Goal: Find specific page/section: Find specific page/section

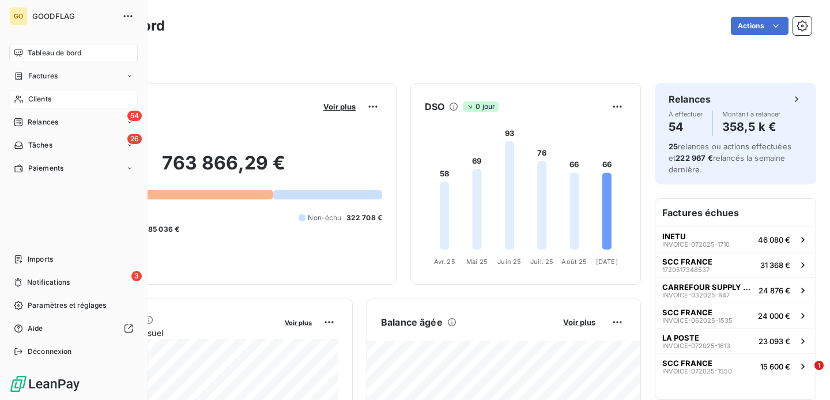
click at [40, 98] on span "Clients" at bounding box center [39, 99] width 23 height 10
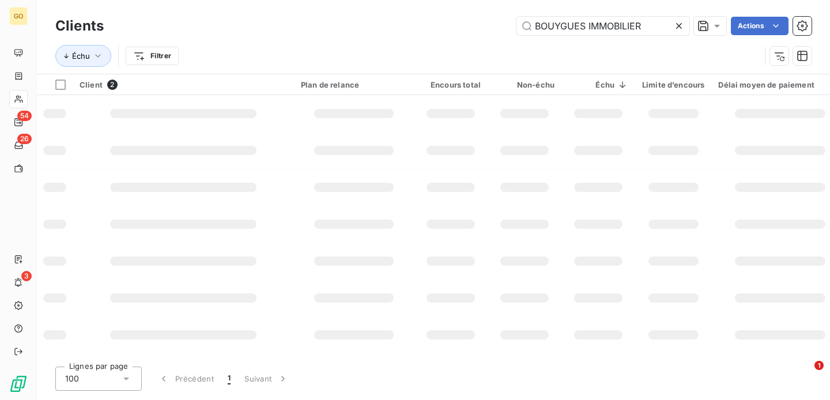
type input "BOUYGUES IMMOBILIER"
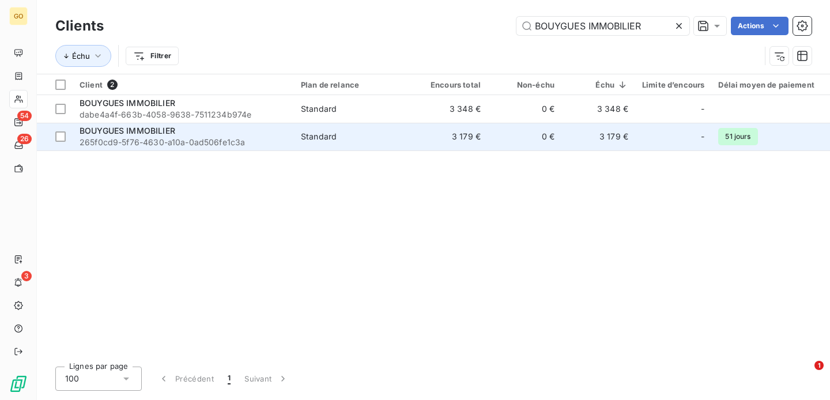
click at [157, 134] on span "BOUYGUES IMMOBILIER" at bounding box center [128, 131] width 96 height 10
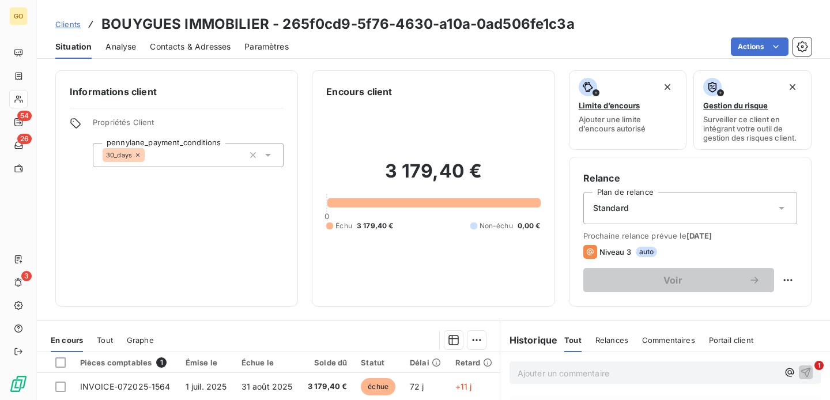
scroll to position [122, 0]
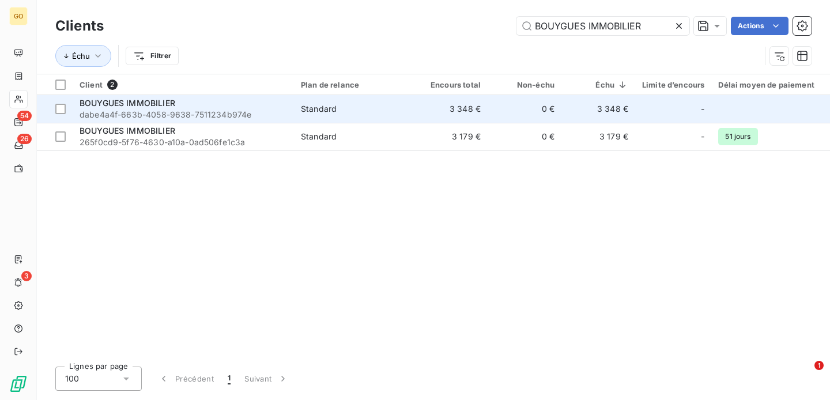
click at [179, 106] on div "BOUYGUES IMMOBILIER" at bounding box center [184, 103] width 208 height 12
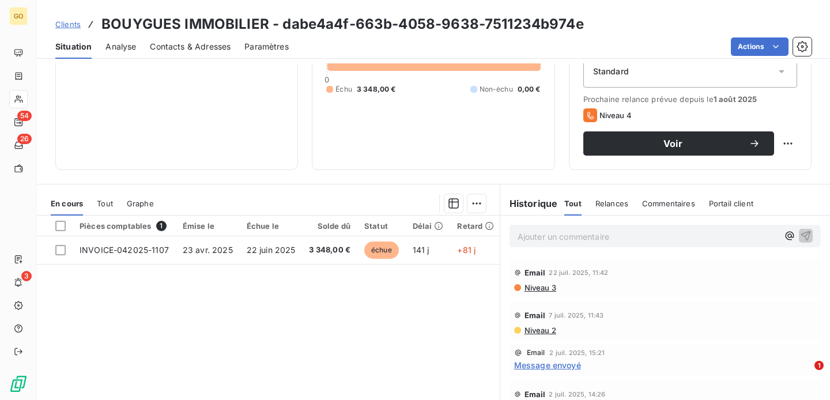
scroll to position [136, 0]
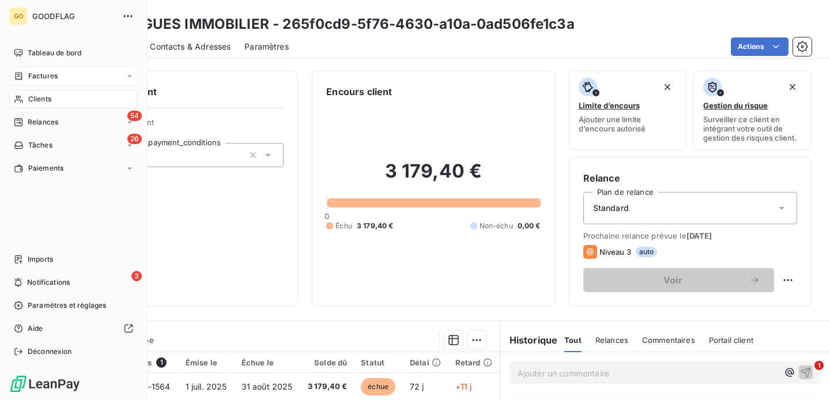
click at [58, 72] on div "Factures" at bounding box center [73, 76] width 129 height 18
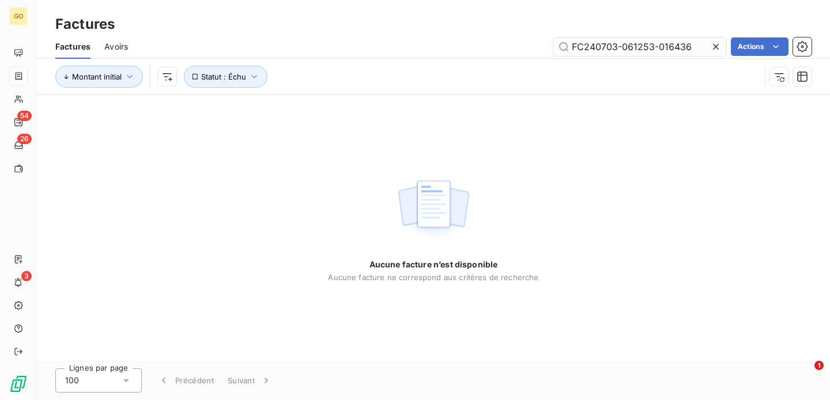
click at [620, 40] on input "FC240703-061253-016436" at bounding box center [640, 46] width 173 height 18
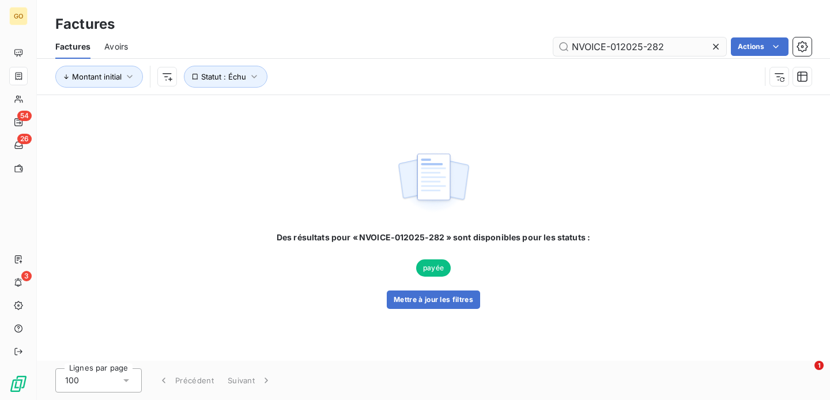
click at [572, 50] on input "NVOICE-012025-282" at bounding box center [640, 46] width 173 height 18
click at [435, 264] on span "payée" at bounding box center [433, 268] width 35 height 17
click at [426, 186] on img at bounding box center [434, 183] width 74 height 72
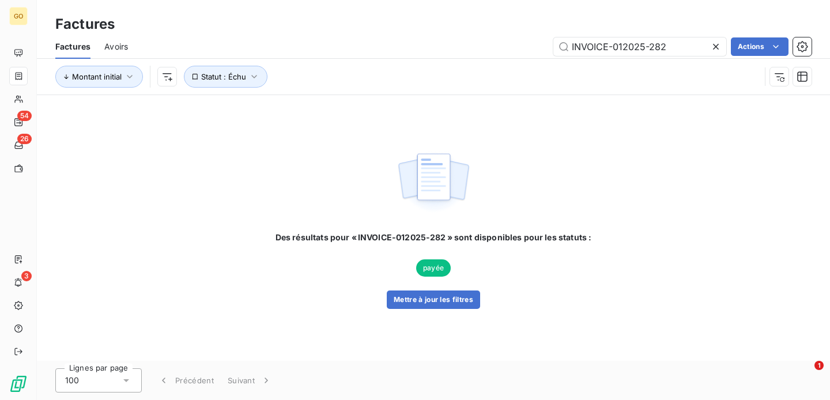
click at [426, 186] on img at bounding box center [434, 183] width 74 height 72
click at [640, 44] on input "INVOICE-012025-282" at bounding box center [640, 46] width 173 height 18
paste input "42025-1105"
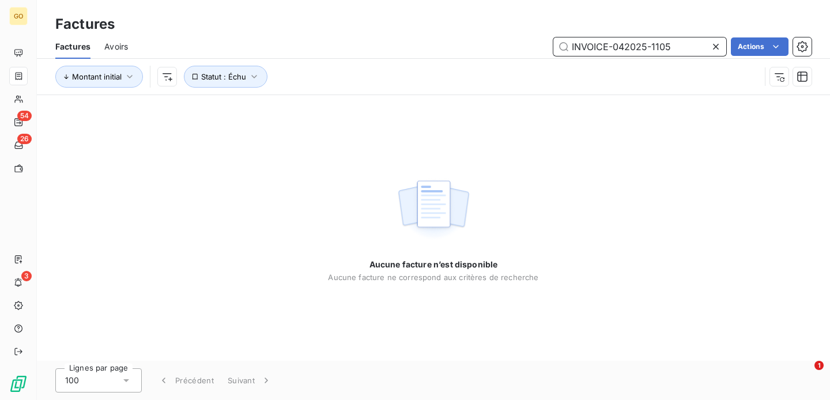
click at [657, 44] on input "INVOICE-042025-1105" at bounding box center [640, 46] width 173 height 18
paste input "7"
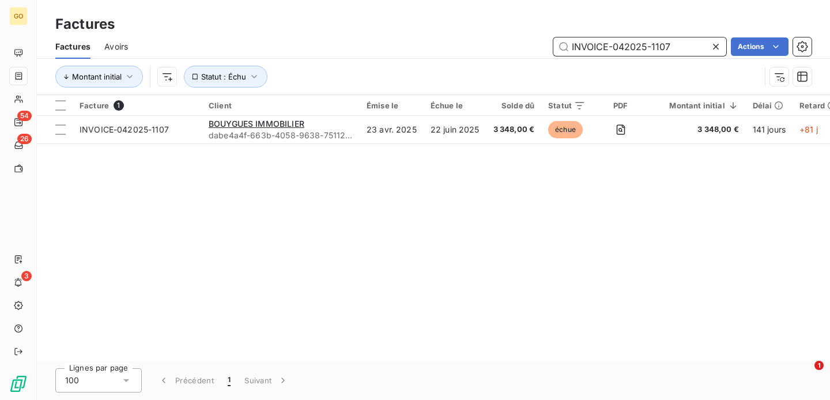
click at [694, 46] on input "INVOICE-042025-1107" at bounding box center [640, 46] width 173 height 18
paste input "55"
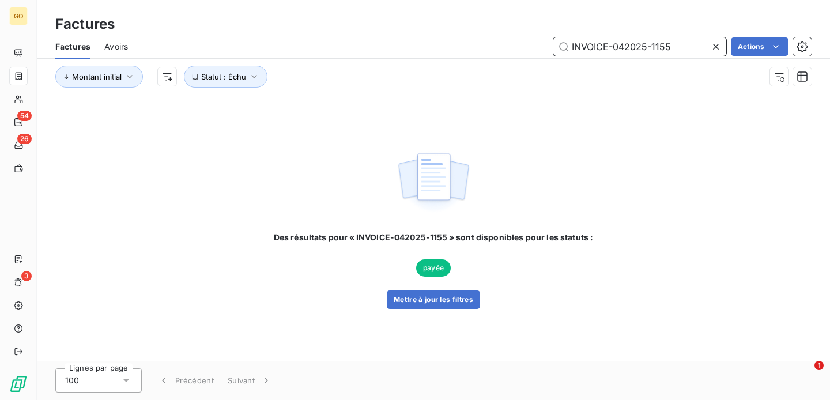
click at [593, 45] on input "INVOICE-042025-1155" at bounding box center [640, 46] width 173 height 18
paste input "72025-1564"
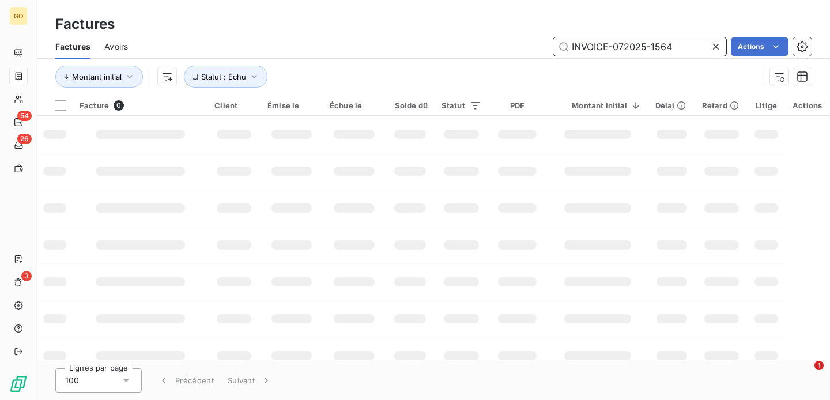
type input "INVOICE-072025-1564"
click at [717, 48] on icon at bounding box center [716, 47] width 6 height 6
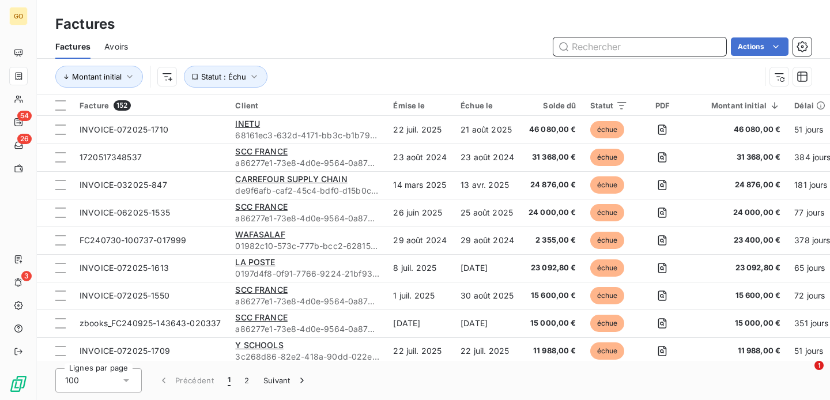
click at [632, 46] on input "text" at bounding box center [640, 46] width 173 height 18
paste input "INVOICE-072025-1564"
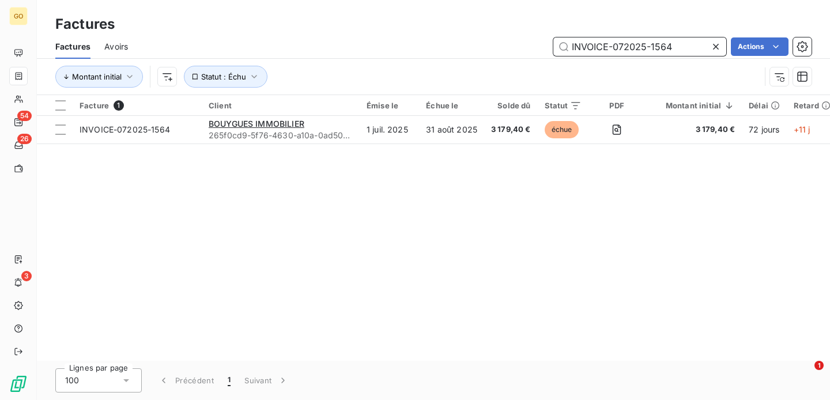
click at [611, 48] on input "INVOICE-072025-1564" at bounding box center [640, 46] width 173 height 18
paste input "648"
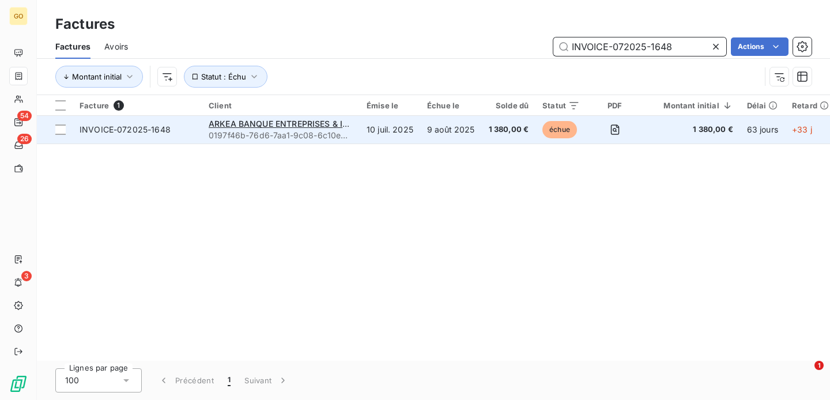
type input "INVOICE-072025-1648"
click at [369, 132] on td "10 juil. 2025" at bounding box center [390, 130] width 61 height 28
